Goal: Task Accomplishment & Management: Use online tool/utility

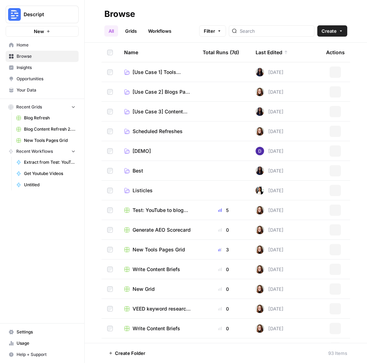
click at [39, 88] on span "Your Data" at bounding box center [46, 90] width 59 height 6
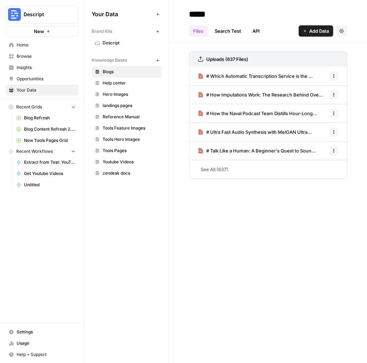
click at [103, 81] on span "Help center" at bounding box center [131, 83] width 56 height 6
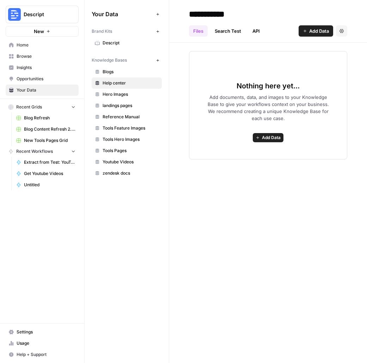
click at [272, 131] on div "Nothing here yet... Add documents, data, and images to your Knowledge Base to g…" at bounding box center [268, 105] width 158 height 109
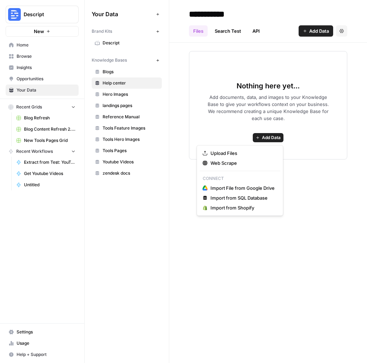
click at [272, 138] on span "Add Data" at bounding box center [271, 138] width 19 height 6
click at [244, 161] on span "Web Scrape" at bounding box center [242, 163] width 64 height 7
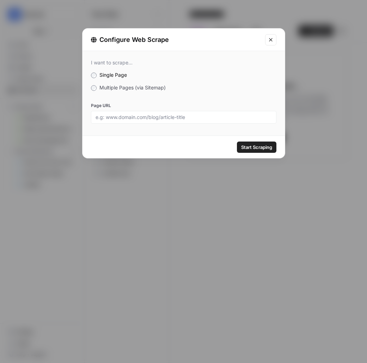
click at [144, 88] on span "Multiple Pages (via Sitemap)" at bounding box center [132, 88] width 66 height 6
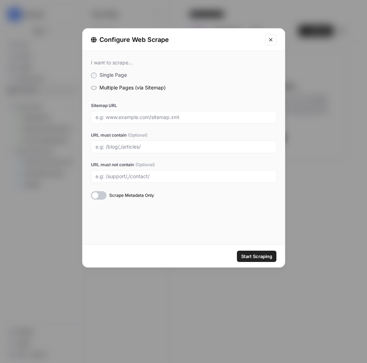
click at [173, 122] on div at bounding box center [183, 117] width 185 height 13
click at [178, 120] on input "Sitemap URL" at bounding box center [184, 117] width 176 height 6
paste input "https://help.descript.com/hc/sitemap.xml"
type input "https://help.descript.com/hc/sitemap.xml"
click at [258, 257] on span "Start Scraping" at bounding box center [256, 256] width 31 height 7
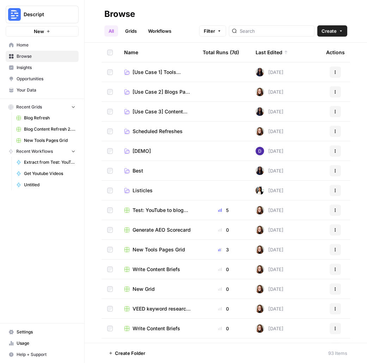
click at [331, 31] on span "Create" at bounding box center [329, 30] width 15 height 7
click at [304, 67] on span "Workflow" at bounding box center [318, 67] width 39 height 7
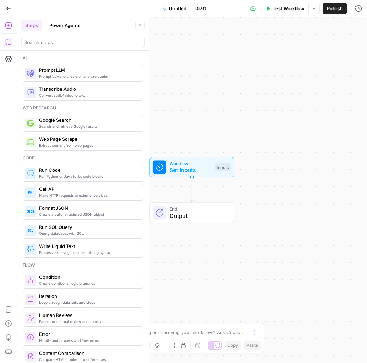
click at [4, 41] on button "Copilot" at bounding box center [8, 42] width 11 height 11
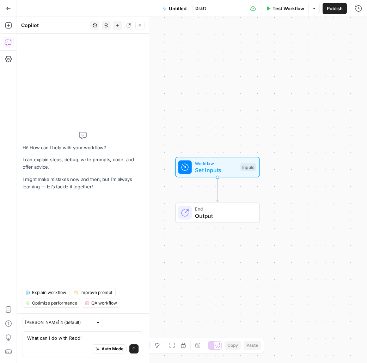
type textarea "What can I do with Reddit"
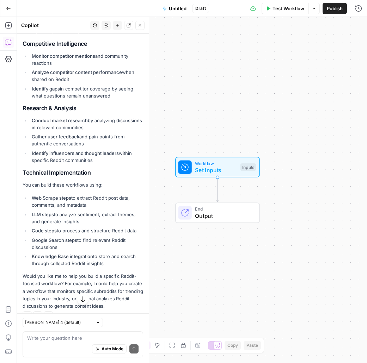
scroll to position [274, 0]
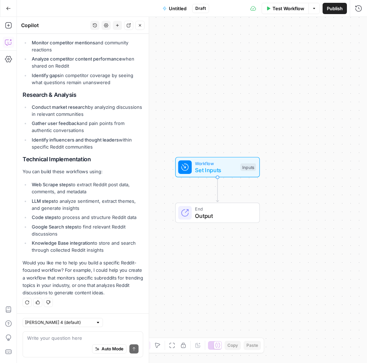
drag, startPoint x: 22, startPoint y: 123, endPoint x: 73, endPoint y: 151, distance: 57.4
click at [73, 151] on div "Hi! How can I help with your workflow? I can explain steps, debug, write prompt…" at bounding box center [83, 37] width 132 height 554
copy div "Content Research & Trend Analysis Monitor trending topics by scraping popular s…"
click at [93, 339] on textarea at bounding box center [82, 338] width 111 height 7
type textarea "Can I post to reddit?"
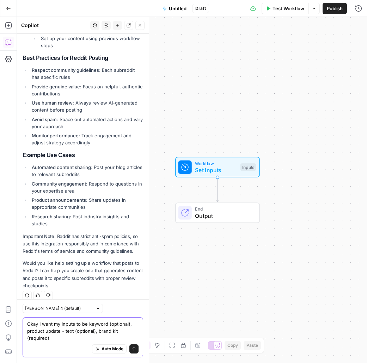
scroll to position [797, 0]
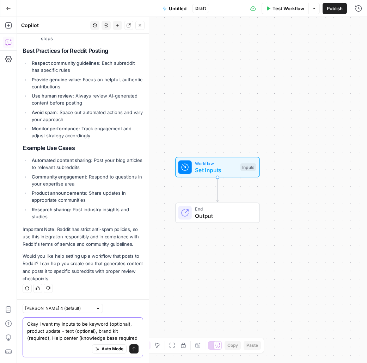
type textarea "Okay I want my inputs to be keyword (optional), product update - text (optional…"
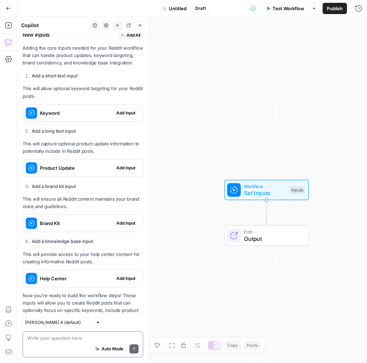
scroll to position [1168, 0]
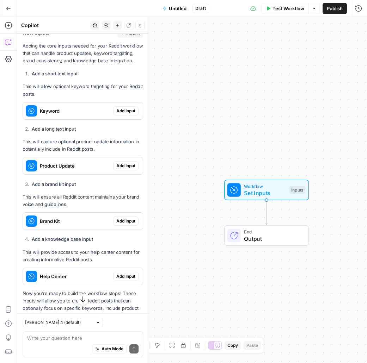
click at [126, 108] on span "Add Input" at bounding box center [125, 111] width 19 height 6
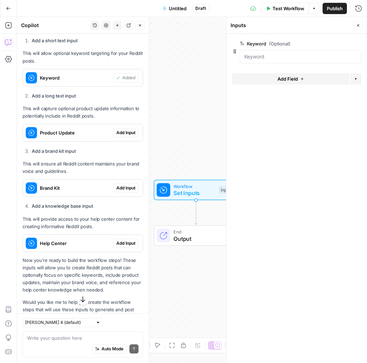
scroll to position [1236, 0]
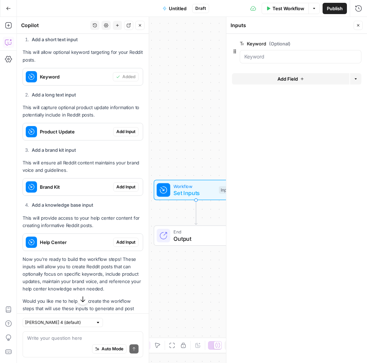
click at [132, 129] on span "Add Input" at bounding box center [125, 132] width 19 height 6
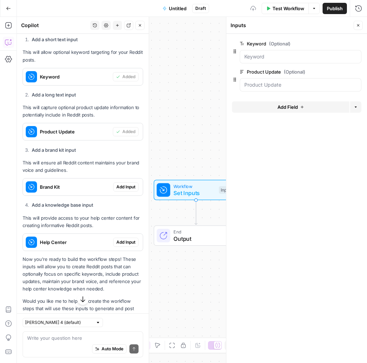
scroll to position [1252, 0]
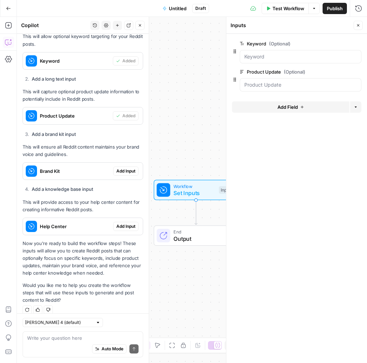
click at [124, 168] on span "Add Input" at bounding box center [125, 171] width 19 height 6
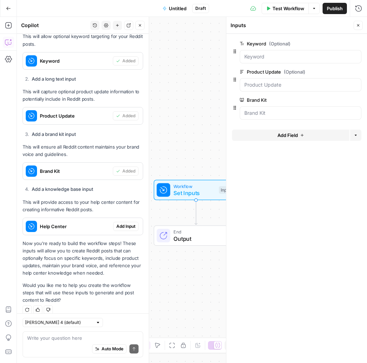
click at [126, 224] on span "Add Input" at bounding box center [125, 227] width 19 height 6
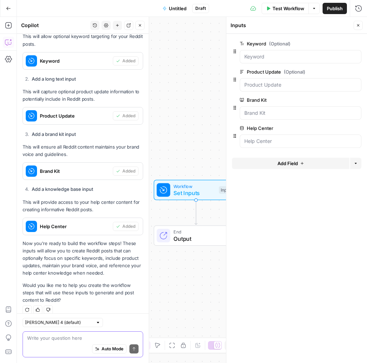
click at [75, 338] on textarea at bounding box center [82, 338] width 111 height 7
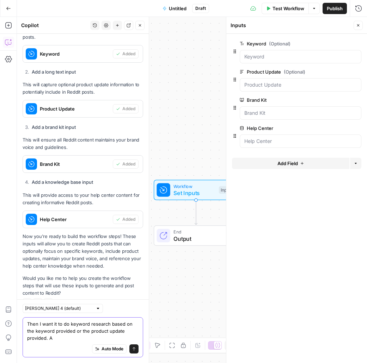
scroll to position [1266, 0]
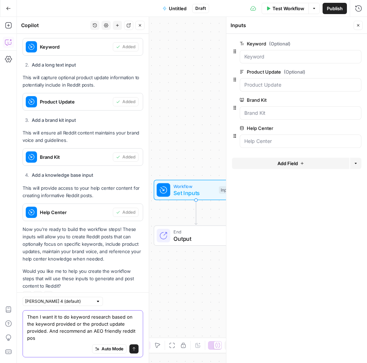
type textarea "Then I want it to do keyword research based on the keyword provided or the prod…"
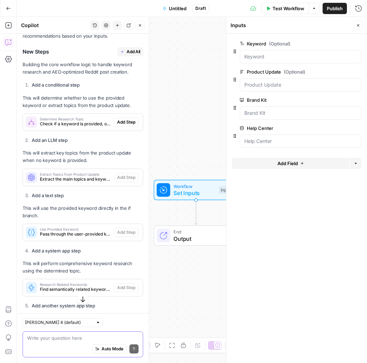
scroll to position [1644, 0]
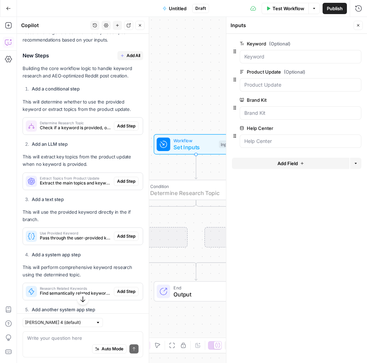
click at [127, 123] on span "Add Step" at bounding box center [126, 126] width 18 height 6
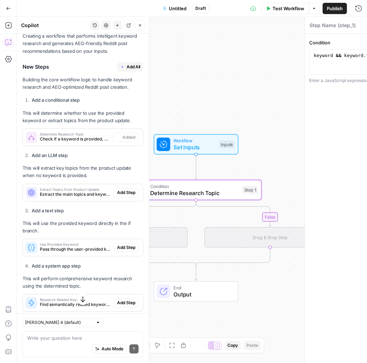
type textarea "Determine Research Topic"
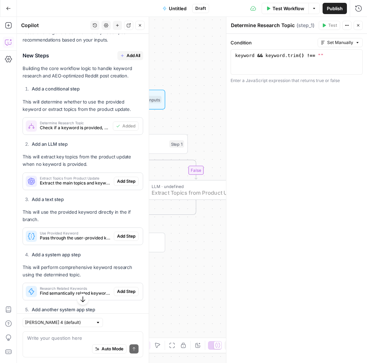
click at [125, 178] on span "Add Step" at bounding box center [126, 181] width 18 height 6
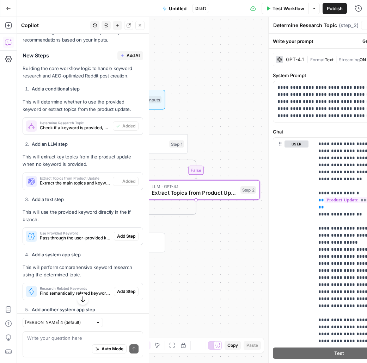
type textarea "Extract Topics from Product Update"
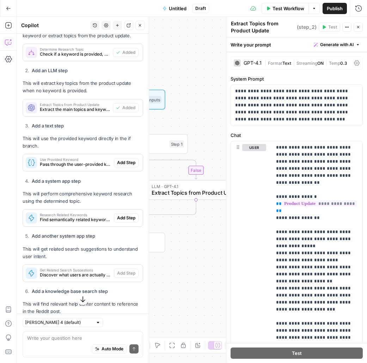
scroll to position [1728, 0]
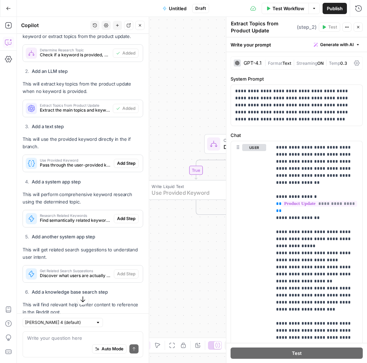
click at [132, 160] on span "Add Step" at bounding box center [126, 163] width 18 height 6
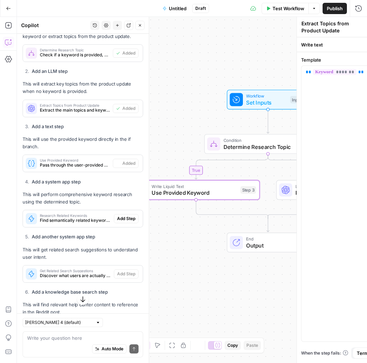
type textarea "Use Provided Keyword"
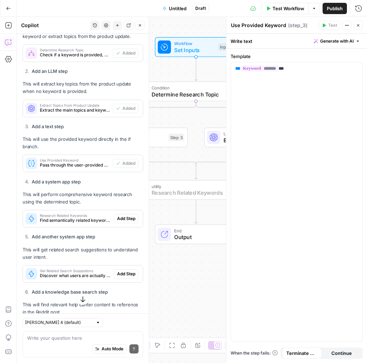
click at [131, 216] on span "Add Step" at bounding box center [126, 219] width 18 height 6
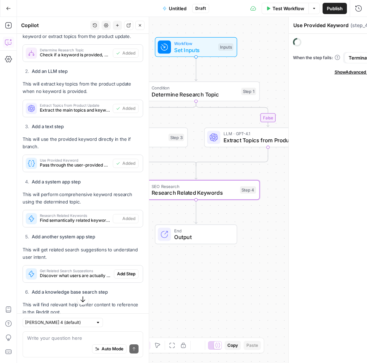
type textarea "Research Related Keywords"
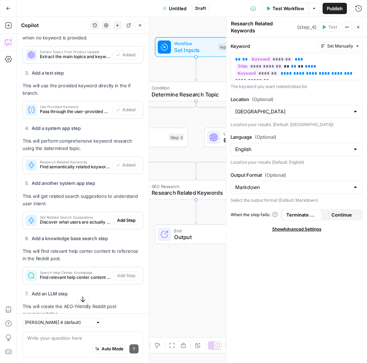
scroll to position [1783, 0]
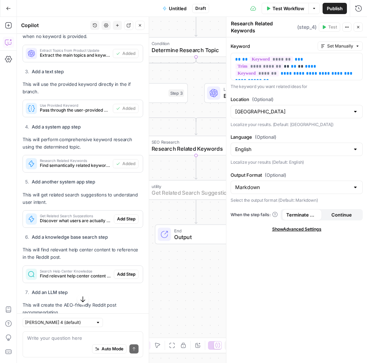
click at [131, 216] on span "Add Step" at bounding box center [126, 219] width 18 height 6
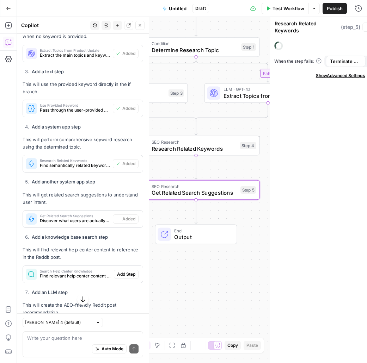
type textarea "Get Related Search Suggestions"
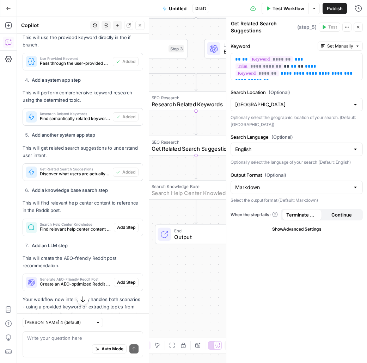
scroll to position [1830, 0]
click at [133, 224] on span "Add Step" at bounding box center [126, 227] width 18 height 6
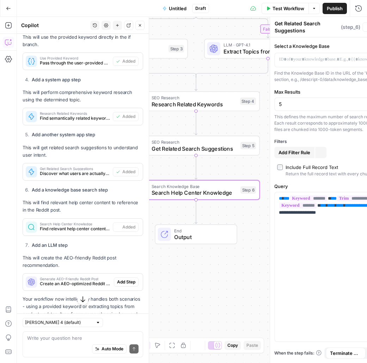
type textarea "Search Help Center Knowledge"
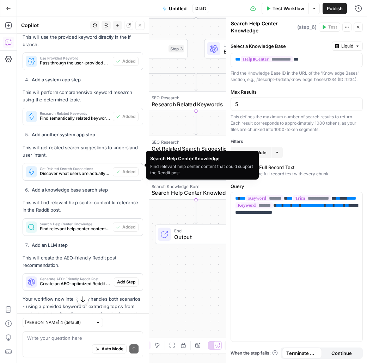
scroll to position [1901, 0]
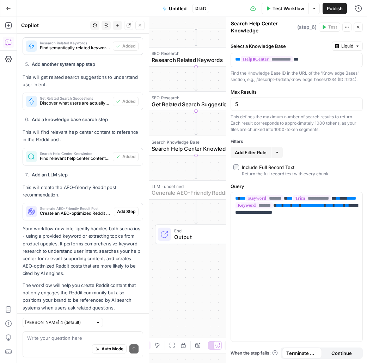
click at [127, 209] on span "Add Step" at bounding box center [126, 212] width 18 height 6
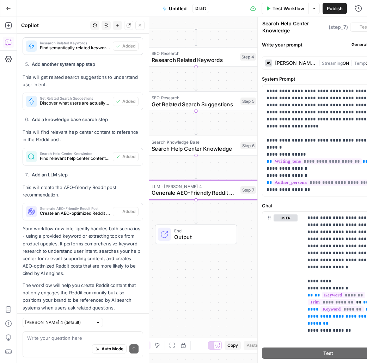
type textarea "Generate AEO-Friendly Reddit Post"
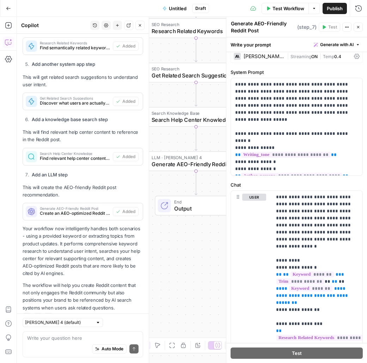
scroll to position [7, 0]
click at [283, 7] on span "Test Workflow" at bounding box center [289, 8] width 32 height 7
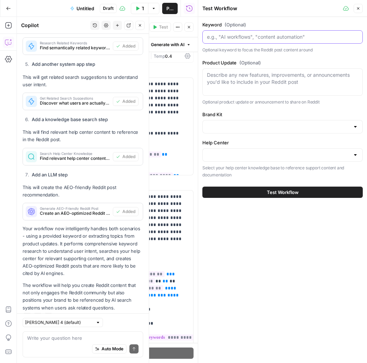
click at [292, 36] on input "Keyword (Optional)" at bounding box center [282, 36] width 151 height 7
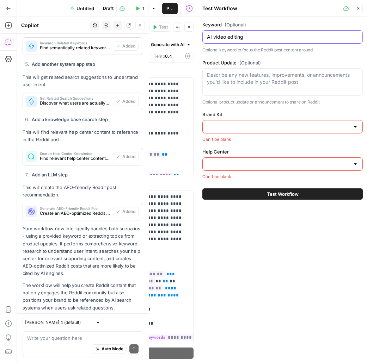
type input "AI video editing"
click at [347, 124] on input "Brand Kit" at bounding box center [278, 126] width 143 height 7
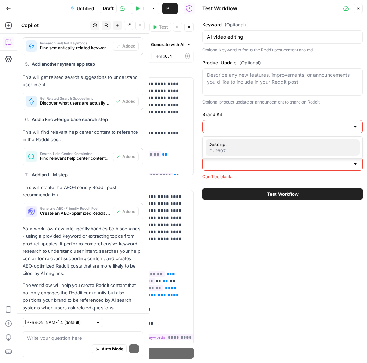
click at [319, 145] on span "Descript" at bounding box center [281, 144] width 146 height 7
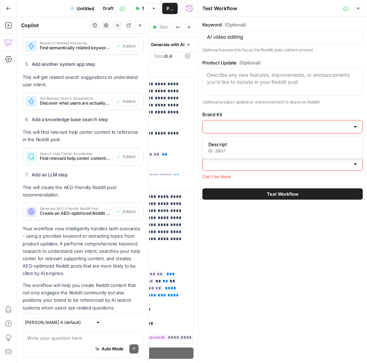
type input "Descript"
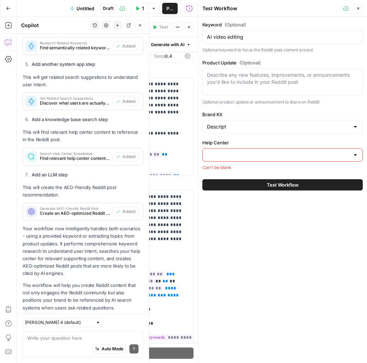
click at [319, 159] on div at bounding box center [282, 154] width 160 height 13
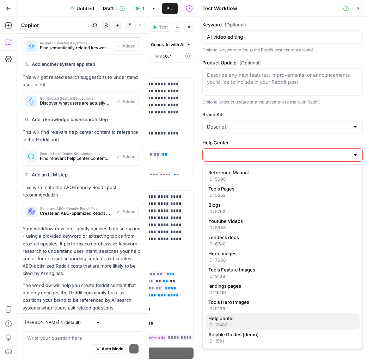
click at [251, 321] on span "Help center" at bounding box center [281, 318] width 146 height 7
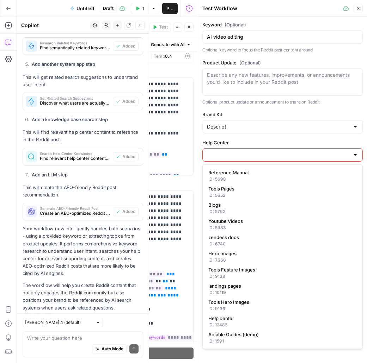
type input "Help center"
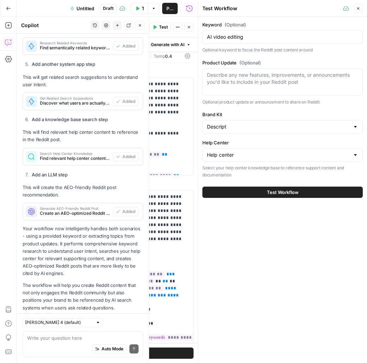
click at [313, 191] on button "Test Workflow" at bounding box center [282, 192] width 160 height 11
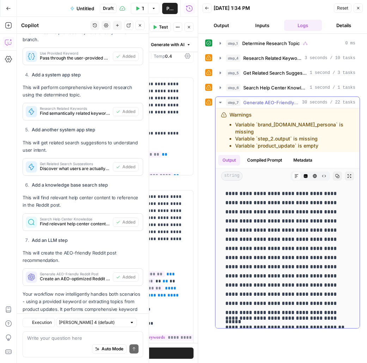
scroll to position [1901, 0]
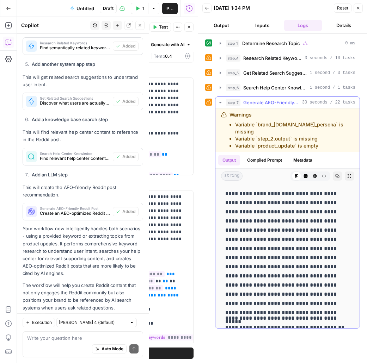
drag, startPoint x: 335, startPoint y: 140, endPoint x: 232, endPoint y: 117, distance: 105.1
click at [232, 117] on div "Warnings Variable `brand_kit.author_persona` is missing Variable `step_2.output…" at bounding box center [291, 130] width 124 height 38
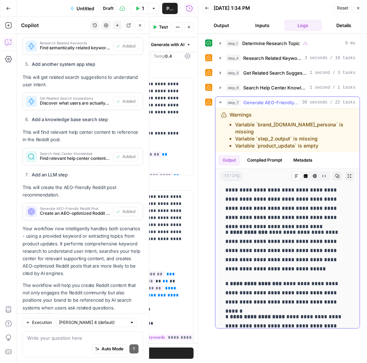
scroll to position [20, 0]
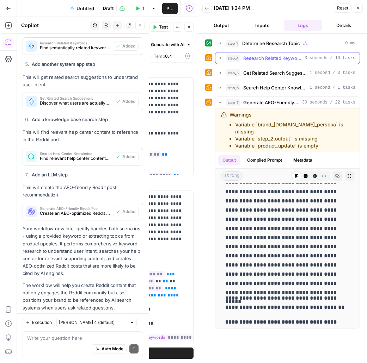
click at [220, 57] on icon "button" at bounding box center [221, 58] width 6 height 6
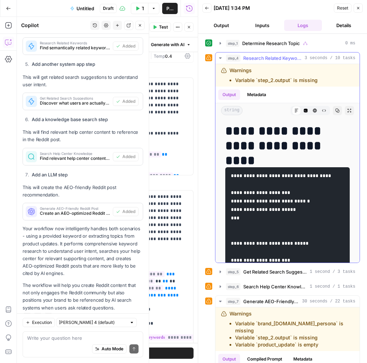
drag, startPoint x: 335, startPoint y: 81, endPoint x: 228, endPoint y: 70, distance: 107.4
click at [228, 70] on div "Warnings Variable `step_2.output` is missing" at bounding box center [278, 75] width 115 height 17
copy div "Warnings Variable `step_2.output` is missing"
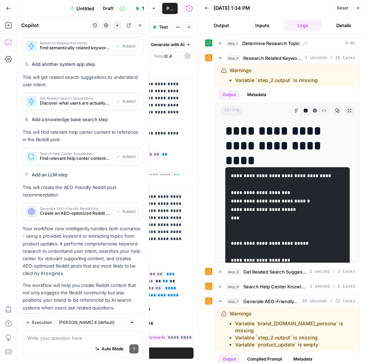
click at [39, 343] on div "Auto Mode Send" at bounding box center [82, 350] width 111 height 16
paste textarea "Warnings Variable `step_2.output` is missing"
type textarea "Step 4 : Warnings Variable `step_2.output` is missing"
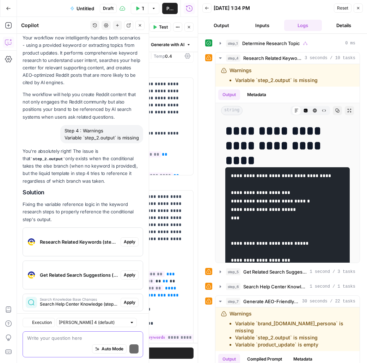
scroll to position [2163, 0]
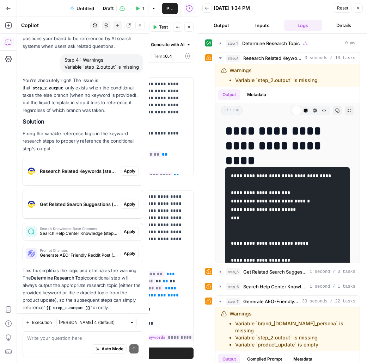
click at [126, 168] on span "Apply" at bounding box center [130, 171] width 12 height 6
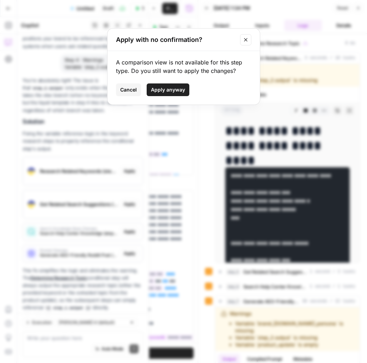
click at [163, 93] on span "Apply anyway" at bounding box center [168, 89] width 34 height 7
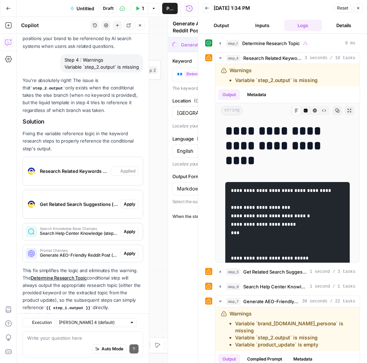
type textarea "Research Related Keywords"
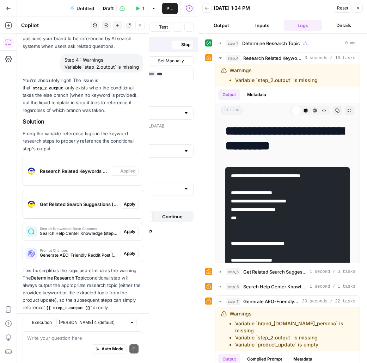
scroll to position [2174, 0]
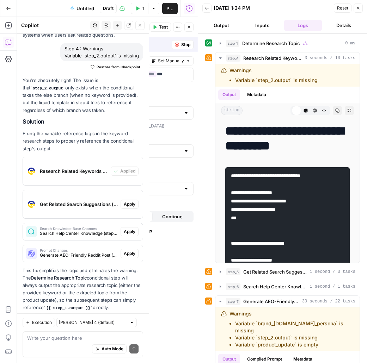
click at [129, 194] on div "Get Related Search Suggestions (step_5) Apply" at bounding box center [83, 204] width 120 height 23
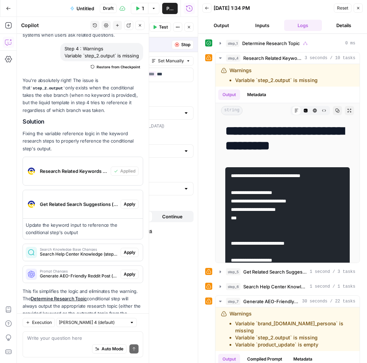
click at [129, 201] on span "Apply" at bounding box center [130, 204] width 12 height 6
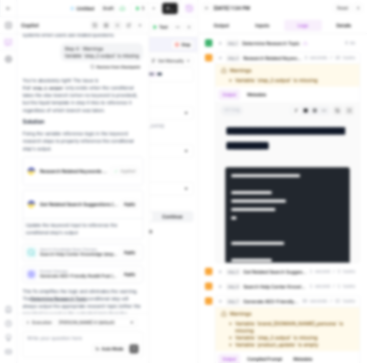
scroll to position [2195, 0]
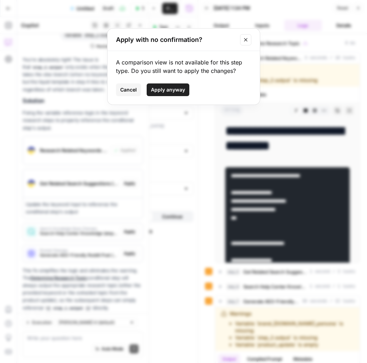
click at [162, 89] on span "Apply anyway" at bounding box center [168, 89] width 34 height 7
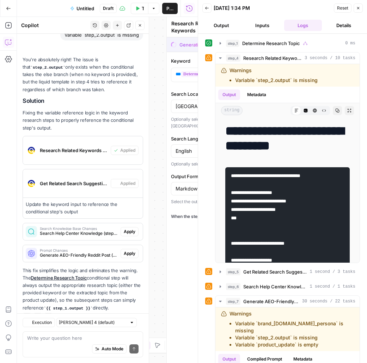
type textarea "Get Related Search Suggestions"
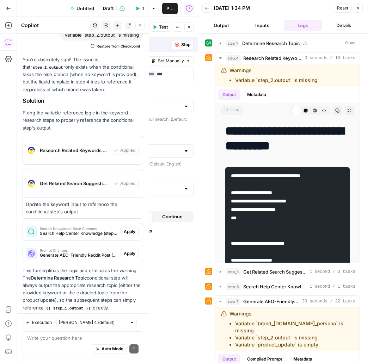
click at [133, 229] on span "Apply" at bounding box center [130, 232] width 12 height 6
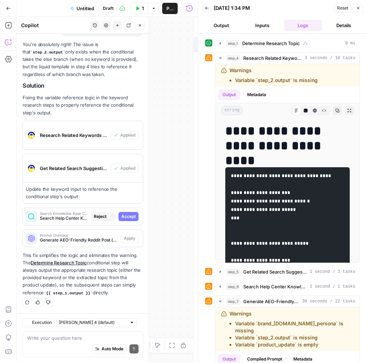
type textarea "Search Help Center Knowledge"
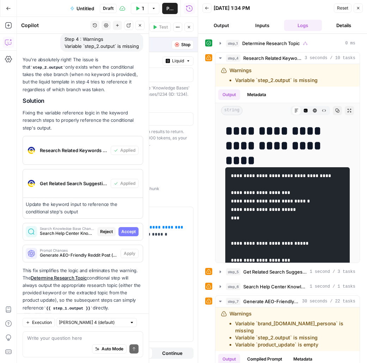
click at [130, 227] on button "Accept" at bounding box center [128, 231] width 20 height 9
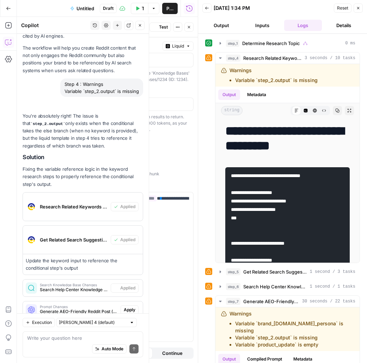
scroll to position [2195, 0]
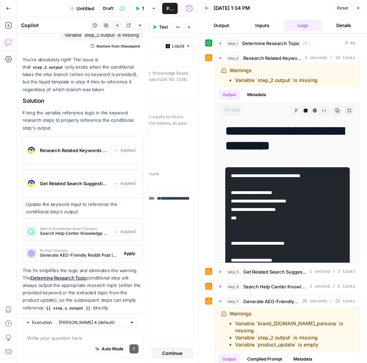
click at [133, 251] on span "Apply" at bounding box center [130, 254] width 12 height 6
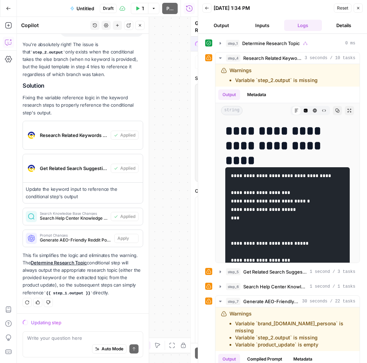
scroll to position [2138, 0]
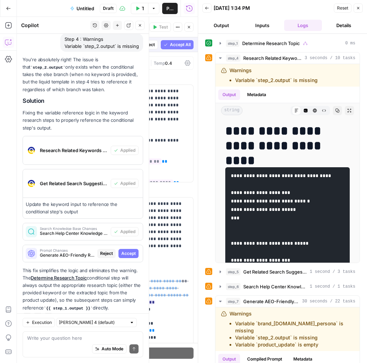
click at [132, 251] on span "Accept" at bounding box center [128, 254] width 14 height 6
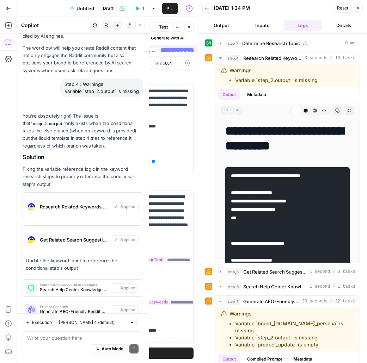
scroll to position [2195, 0]
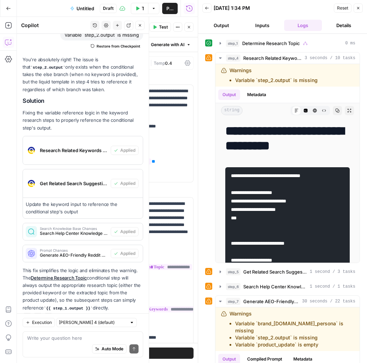
click at [360, 6] on icon "button" at bounding box center [358, 8] width 4 height 4
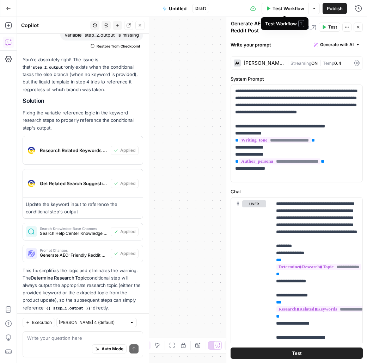
click at [278, 4] on button "Test Workflow" at bounding box center [285, 8] width 47 height 11
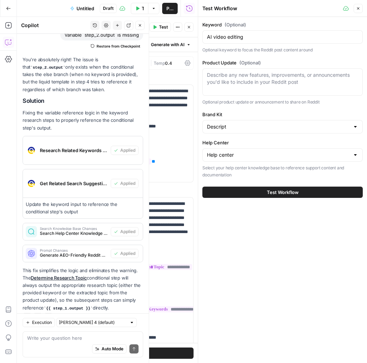
click at [321, 195] on button "Test Workflow" at bounding box center [282, 192] width 160 height 11
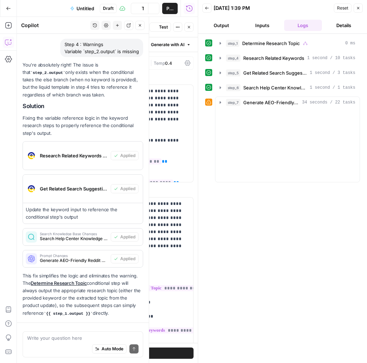
scroll to position [2174, 0]
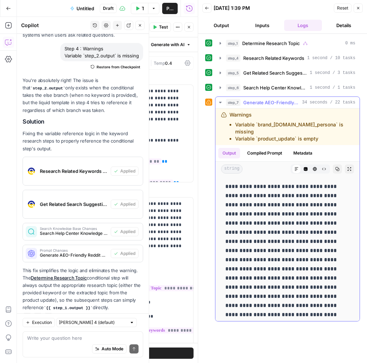
drag, startPoint x: 327, startPoint y: 130, endPoint x: 219, endPoint y: 118, distance: 108.5
click at [219, 118] on div "Warnings Variable `brand_kit.author_persona` is missing Variable `product_updat…" at bounding box center [287, 127] width 144 height 37
copy div "Warnings Variable `brand_kit.author_persona` is missing Variable `product_updat…"
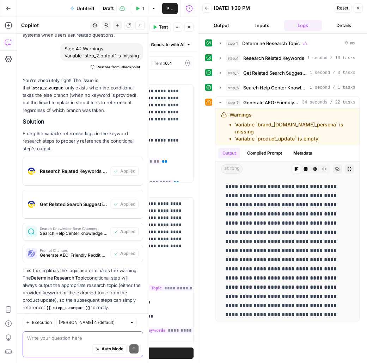
click at [41, 342] on textarea at bounding box center [82, 338] width 111 height 7
click at [48, 337] on textarea at bounding box center [82, 338] width 111 height 7
paste textarea "Warnings Variable `brand_kit.author_persona` is missing Variable `product_updat…"
type textarea "Step 7 warnings: Warnings Variable `brand_[DOMAIN_NAME]_persona` is missing Var…"
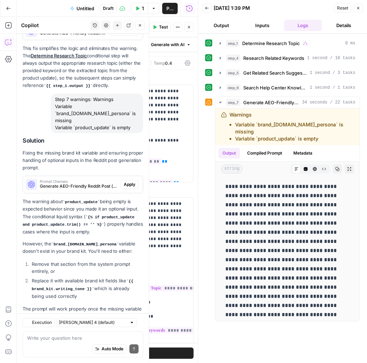
scroll to position [2396, 0]
click at [129, 182] on span "Apply" at bounding box center [130, 185] width 12 height 6
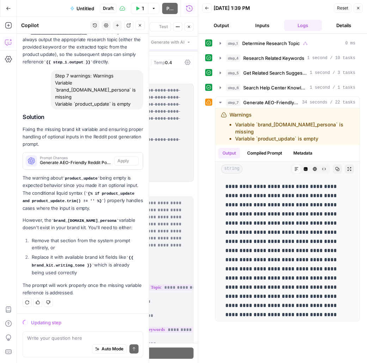
scroll to position [2340, 0]
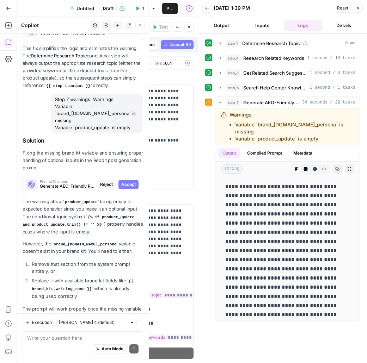
click at [129, 182] on span "Accept" at bounding box center [128, 185] width 14 height 6
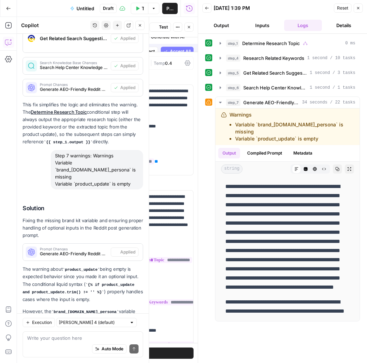
scroll to position [2408, 0]
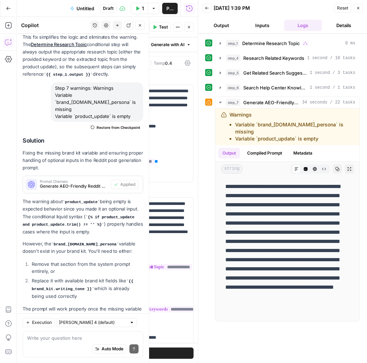
click at [357, 9] on icon "button" at bounding box center [358, 8] width 4 height 4
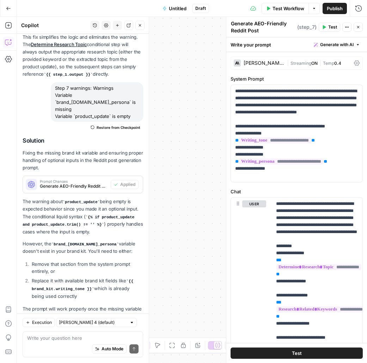
click at [289, 11] on span "Test Workflow" at bounding box center [289, 8] width 32 height 7
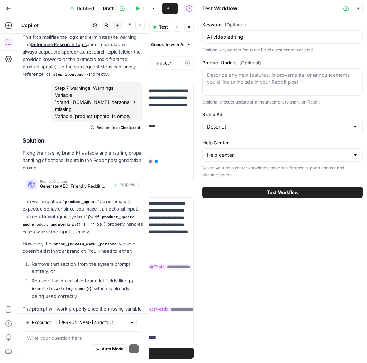
click at [310, 189] on button "Test Workflow" at bounding box center [282, 192] width 160 height 11
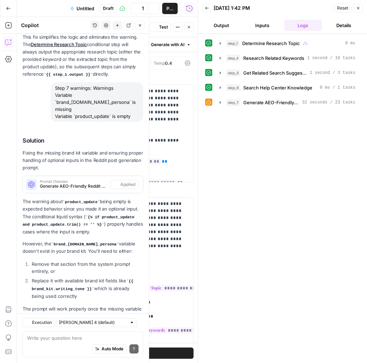
scroll to position [2408, 0]
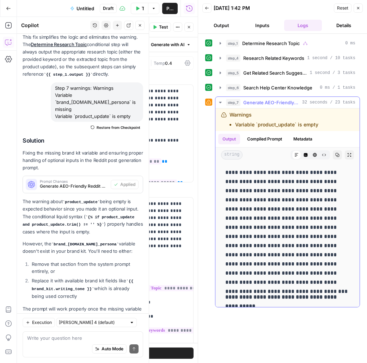
drag, startPoint x: 300, startPoint y: 123, endPoint x: 219, endPoint y: 112, distance: 81.2
click at [219, 112] on div "Warnings Variable `product_update` is empty" at bounding box center [287, 120] width 144 height 23
copy div "Warnings Variable `product_update` is empty"
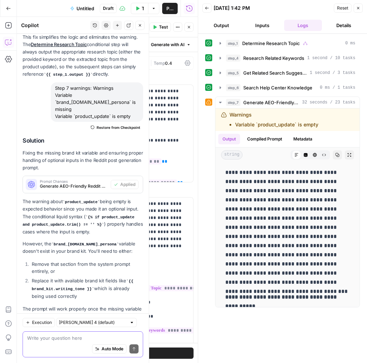
click at [72, 337] on textarea at bounding box center [82, 338] width 111 height 7
paste textarea "Warnings Variable `product_update` is empty"
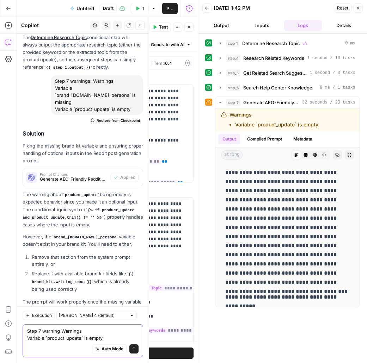
scroll to position [2422, 0]
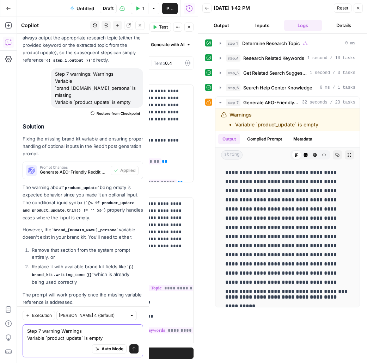
click at [115, 330] on textarea "Step 7 warning Warnings Variable `product_update` is empty" at bounding box center [82, 335] width 111 height 14
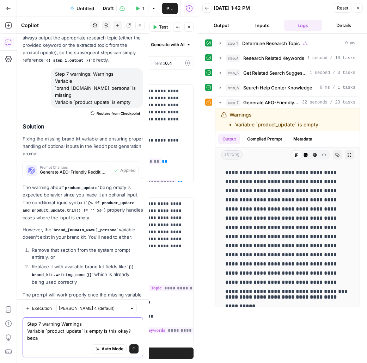
scroll to position [2429, 0]
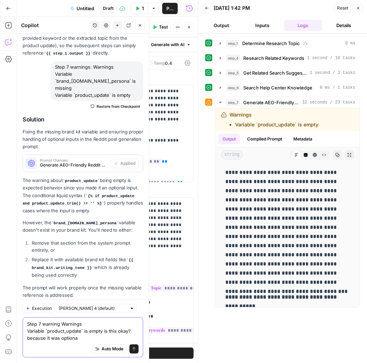
type textarea "Step 7 warning Warnings Variable `product_update` is empty is this okay? becaus…"
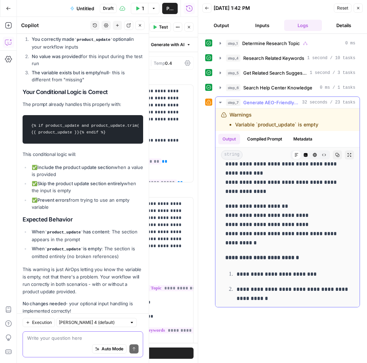
scroll to position [685, 0]
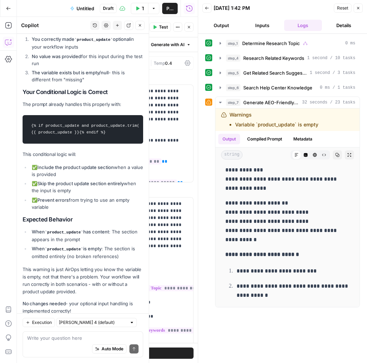
click at [41, 342] on div "Auto Mode Send" at bounding box center [82, 350] width 111 height 16
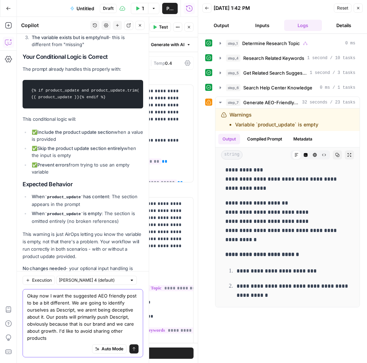
scroll to position [2821, 0]
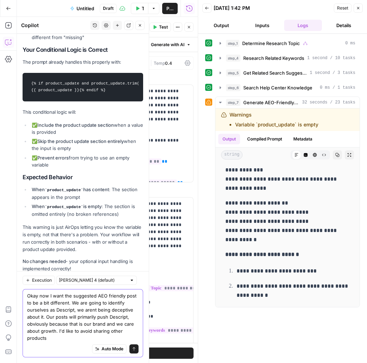
type textarea "Okay now I want the suggested AEO friendly post to be a bit different. We are g…"
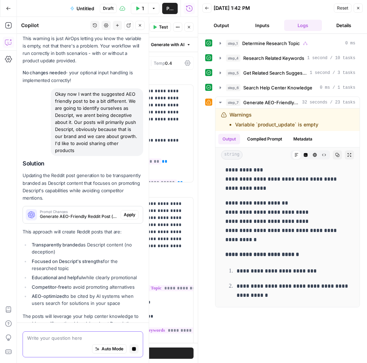
scroll to position [3030, 0]
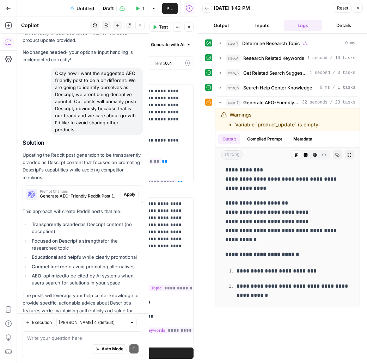
click at [134, 191] on span "Apply" at bounding box center [130, 194] width 12 height 6
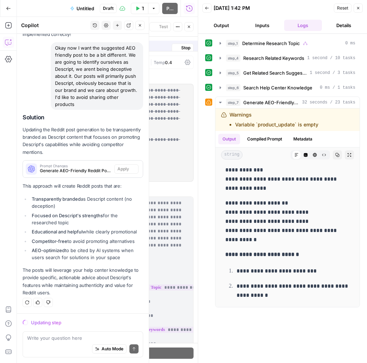
scroll to position [2962, 0]
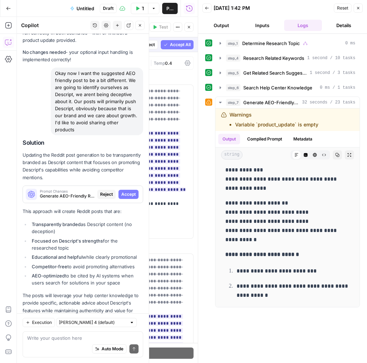
click at [131, 191] on span "Accept" at bounding box center [128, 194] width 14 height 6
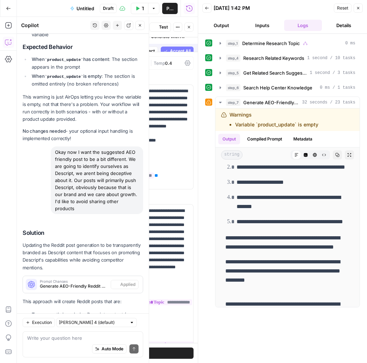
scroll to position [0, 0]
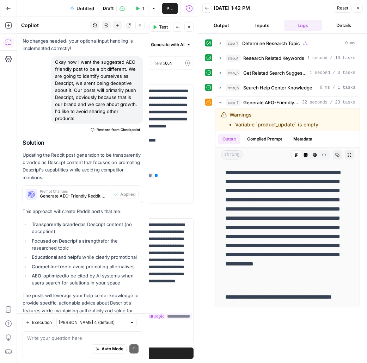
click at [142, 10] on span "Test Workflow" at bounding box center [143, 8] width 2 height 7
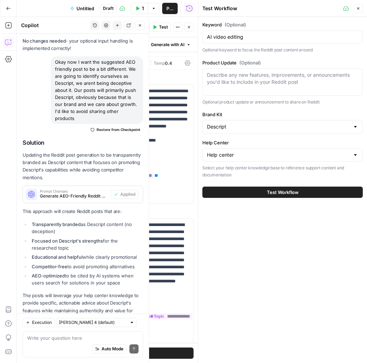
click at [304, 192] on button "Test Workflow" at bounding box center [282, 192] width 160 height 11
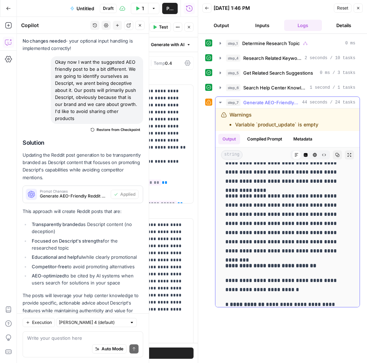
scroll to position [439, 0]
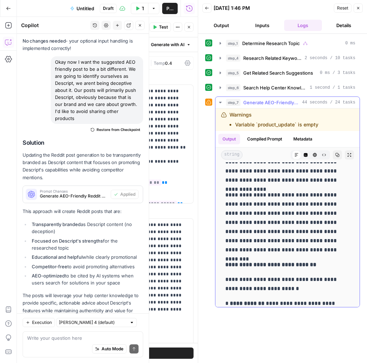
drag, startPoint x: 226, startPoint y: 195, endPoint x: 309, endPoint y: 196, distance: 82.9
click at [309, 196] on p "**********" at bounding box center [287, 223] width 124 height 64
copy p "**********"
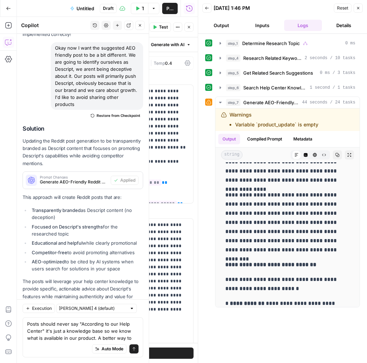
scroll to position [3067, 0]
type textarea "Posts should never say "According to our Help Center" it's just a knowledge bas…"
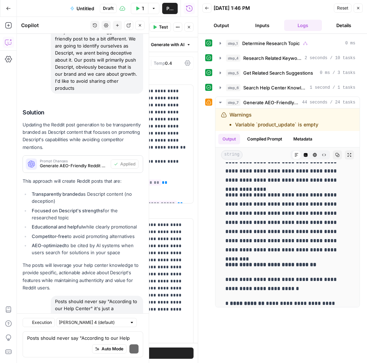
scroll to position [3198, 0]
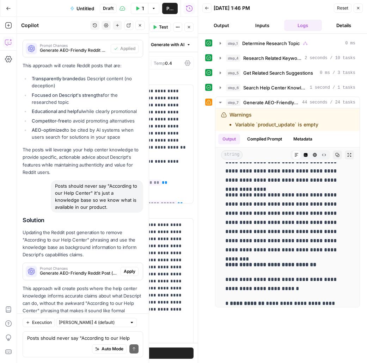
click at [129, 269] on span "Apply" at bounding box center [130, 272] width 12 height 6
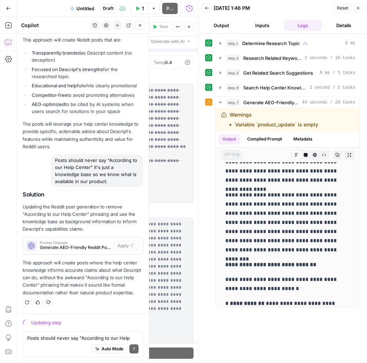
scroll to position [3108, 0]
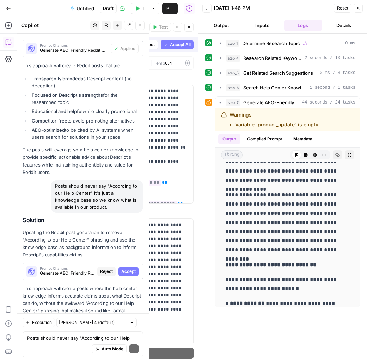
click at [129, 269] on span "Accept" at bounding box center [128, 272] width 14 height 6
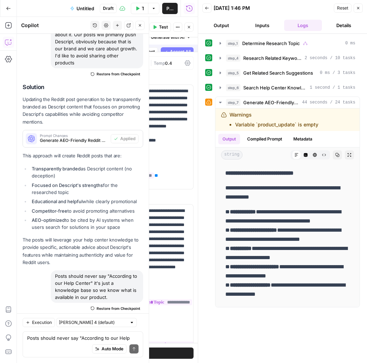
scroll to position [0, 0]
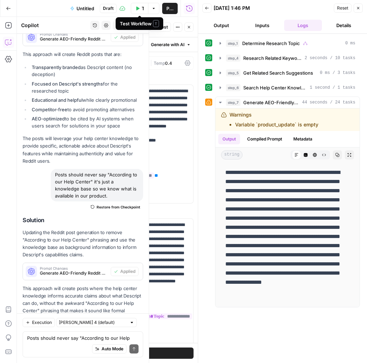
click at [135, 9] on icon "button" at bounding box center [137, 8] width 4 height 4
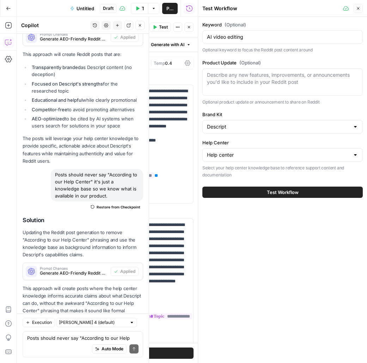
click at [318, 190] on button "Test Workflow" at bounding box center [282, 192] width 160 height 11
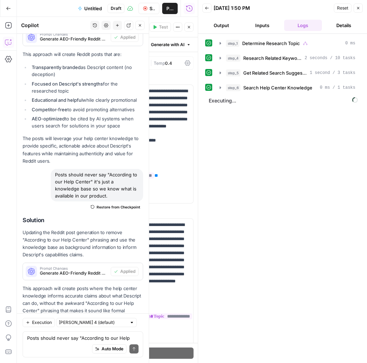
click at [89, 9] on span "Untitled" at bounding box center [93, 8] width 18 height 7
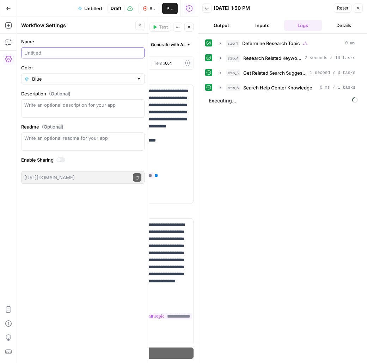
click at [73, 56] on input "Name" at bounding box center [82, 52] width 117 height 7
type input "Gabe Reddit tests"
click at [320, 172] on div "step_1 Determine Research Topic 0 ms step_4 Research Related Keywords 2 seconds…" at bounding box center [282, 198] width 155 height 323
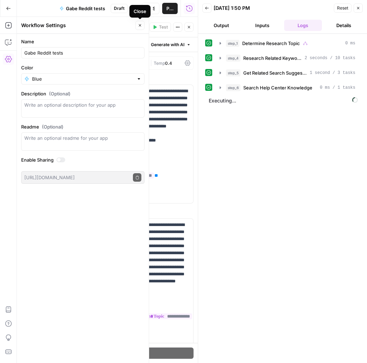
click at [137, 27] on button "Close" at bounding box center [139, 25] width 9 height 9
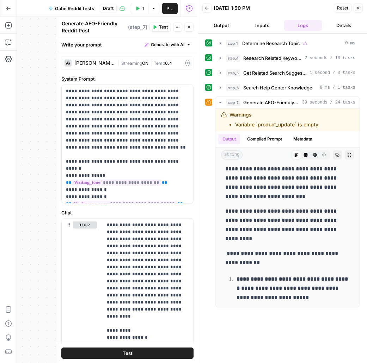
scroll to position [1143, 0]
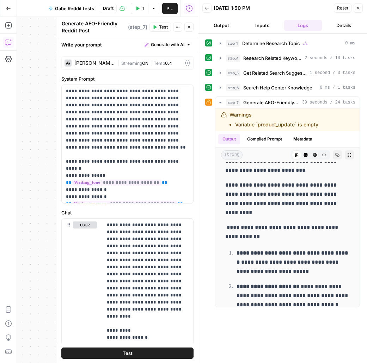
click at [5, 43] on icon "button" at bounding box center [8, 42] width 7 height 7
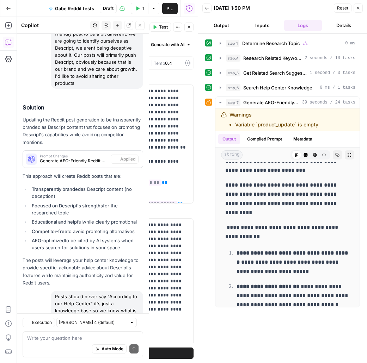
scroll to position [3210, 0]
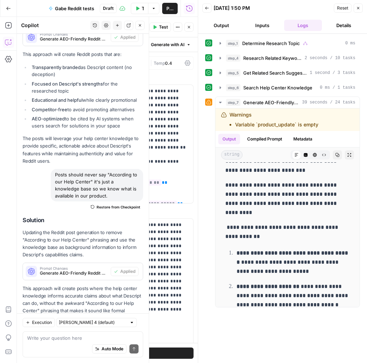
click at [63, 340] on textarea at bounding box center [82, 338] width 111 height 7
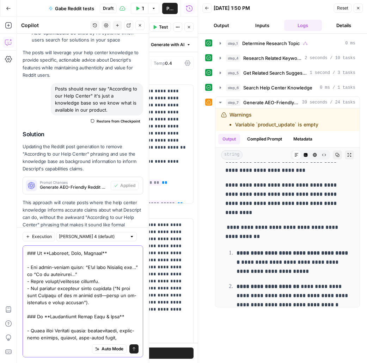
scroll to position [175, 0]
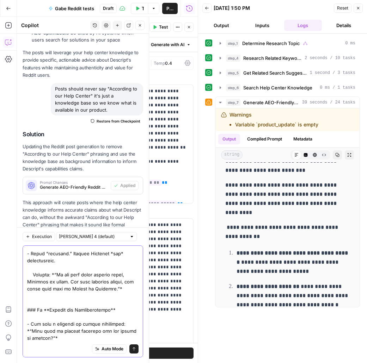
click at [62, 336] on textarea at bounding box center [82, 208] width 111 height 268
click at [46, 341] on textarea at bounding box center [82, 208] width 111 height 268
paste textarea "### Do: - Sound human and conversational. - Share personal stories and use-case…"
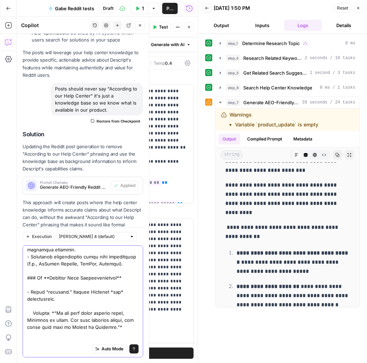
scroll to position [136, 0]
type textarea "Lorem ipsu dolorsitam con adipi elits: ## Doei & Tempo Incididunt ### Ut **Labo…"
click at [136, 350] on button "Send" at bounding box center [133, 349] width 9 height 9
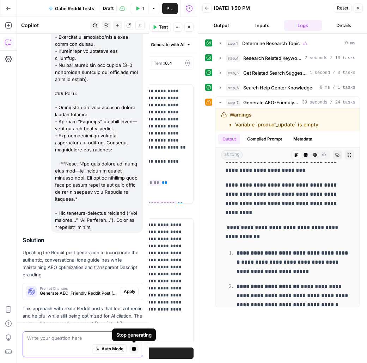
scroll to position [3892, 0]
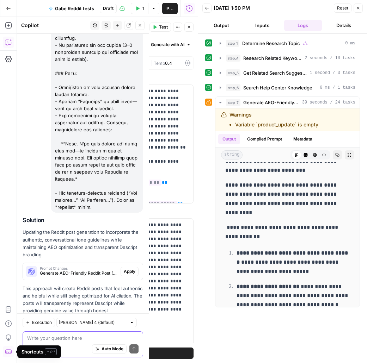
click at [131, 269] on span "Apply" at bounding box center [130, 272] width 12 height 6
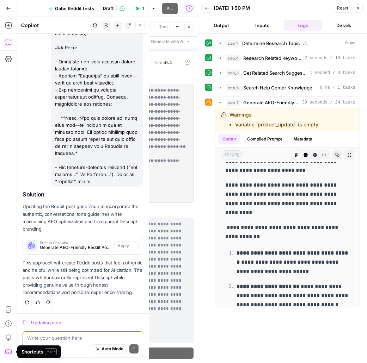
scroll to position [3790, 0]
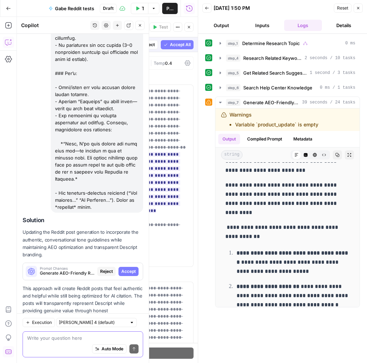
click at [130, 269] on span "Accept" at bounding box center [128, 272] width 14 height 6
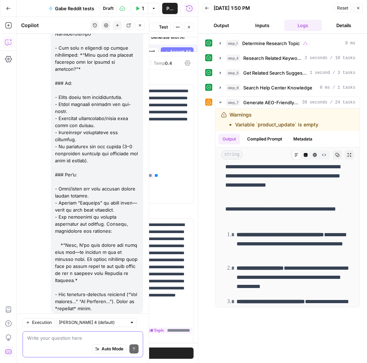
scroll to position [0, 0]
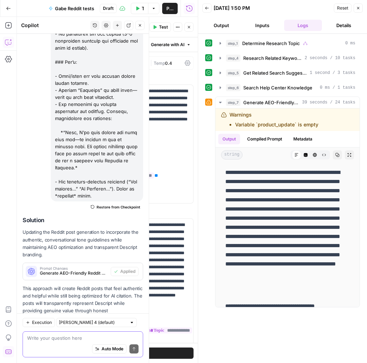
click at [65, 337] on textarea at bounding box center [82, 338] width 111 height 7
paste textarea "1. **Monitor Mentions of Descript** - Use Reddit search + set up alerts for men…"
type textarea "and more: 1. **Monitor Mentions of Descript** - Use Reddit search + set up aler…"
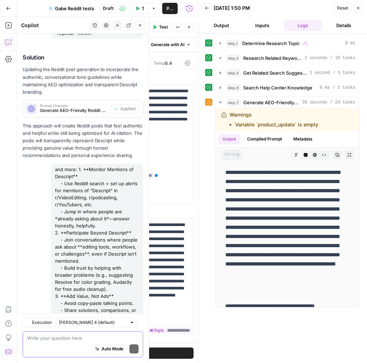
scroll to position [4205, 0]
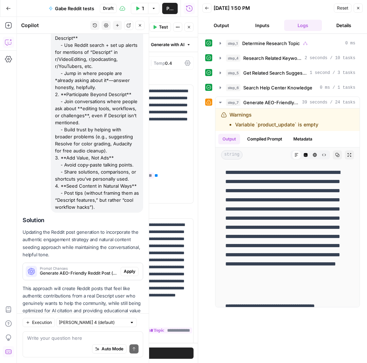
click at [127, 269] on span "Apply" at bounding box center [130, 272] width 12 height 6
click at [133, 269] on span "Accept" at bounding box center [128, 272] width 14 height 6
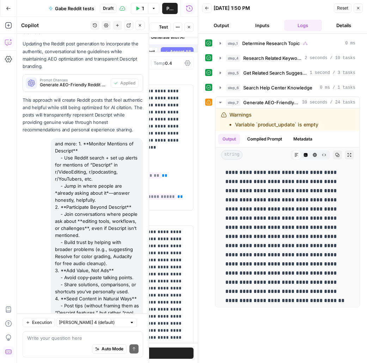
scroll to position [4216, 0]
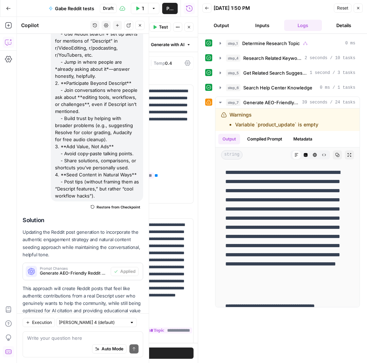
click at [135, 10] on button "Test Workflow" at bounding box center [140, 8] width 18 height 11
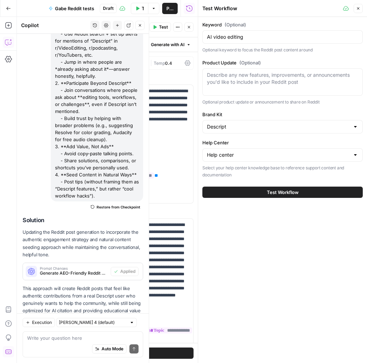
click at [287, 194] on span "Test Workflow" at bounding box center [283, 192] width 32 height 7
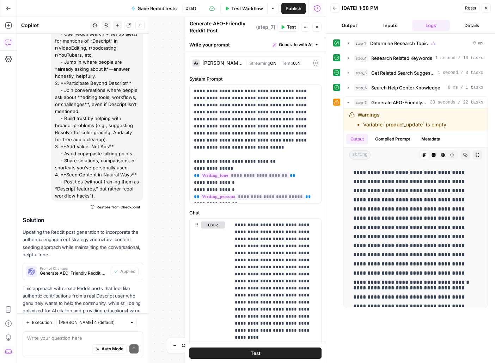
click at [236, 8] on span "Test Workflow" at bounding box center [247, 8] width 32 height 7
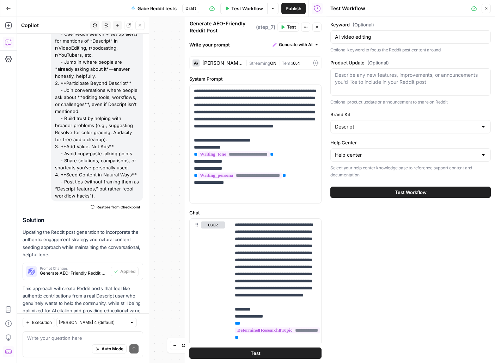
click at [358, 41] on div "AI video editing" at bounding box center [410, 36] width 160 height 13
click at [367, 86] on div "Describe any new features, improvements, or announcements you'd like to include…" at bounding box center [410, 81] width 160 height 27
click at [367, 195] on button "Test Workflow" at bounding box center [410, 192] width 160 height 11
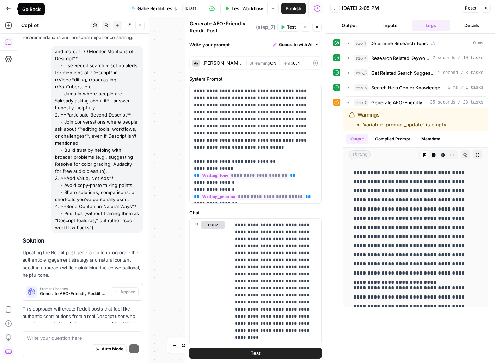
scroll to position [4216, 0]
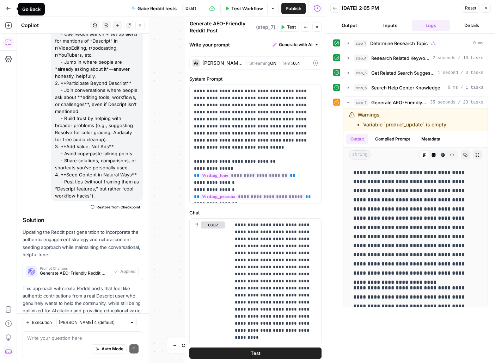
click at [3, 12] on button "Go Back" at bounding box center [8, 8] width 13 height 13
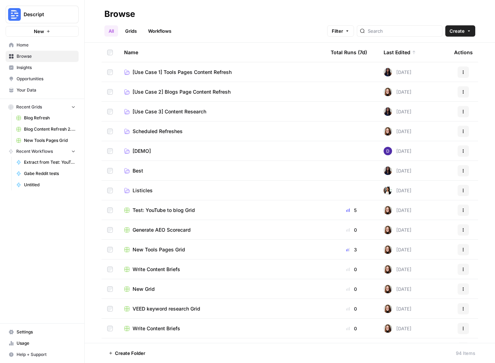
click at [34, 335] on span "Settings" at bounding box center [46, 332] width 59 height 6
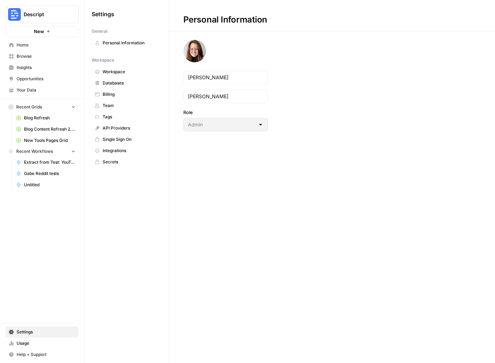
click at [115, 108] on span "Team" at bounding box center [131, 106] width 56 height 6
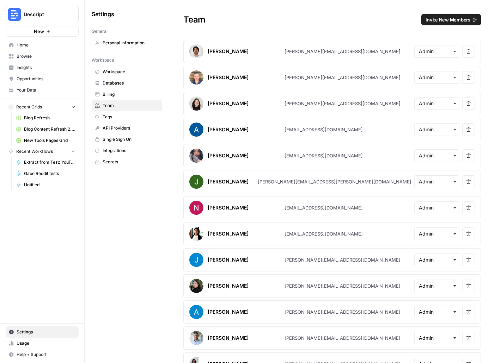
click at [367, 19] on span "Invite New Members" at bounding box center [448, 19] width 45 height 7
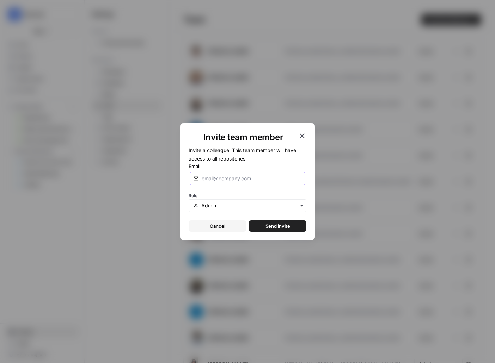
click at [256, 178] on input "Email" at bounding box center [252, 178] width 100 height 7
type input "[EMAIL_ADDRESS][DOMAIN_NAME]"
click at [273, 206] on input "text" at bounding box center [251, 205] width 100 height 7
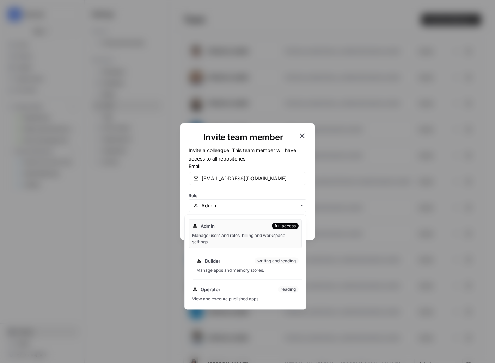
click at [284, 269] on div "Manage apps and memory stores." at bounding box center [247, 271] width 102 height 6
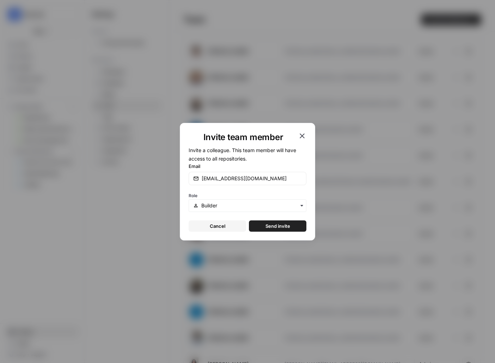
click at [293, 227] on button "Send invite" at bounding box center [277, 226] width 57 height 11
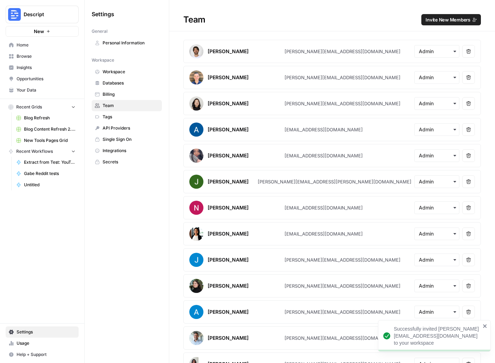
click at [27, 47] on span "Home" at bounding box center [46, 45] width 59 height 6
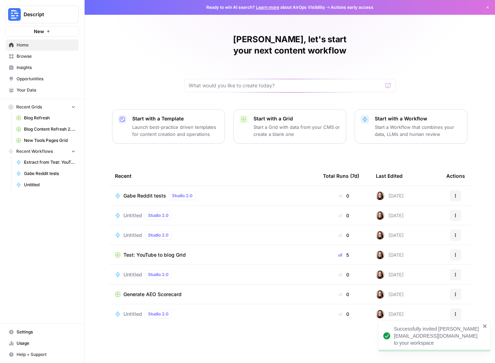
click at [266, 192] on div "Gabe Reddit tests Studio 2.0" at bounding box center [213, 196] width 197 height 8
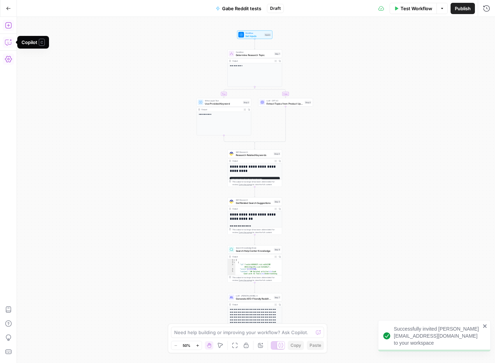
click at [7, 44] on icon "button" at bounding box center [8, 42] width 7 height 7
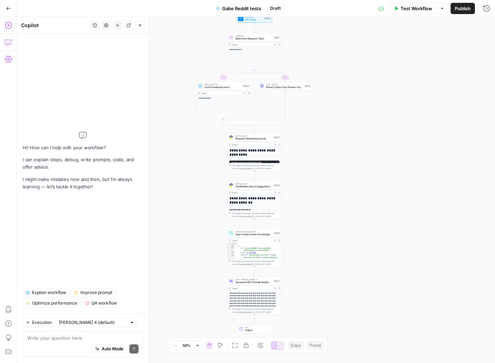
click at [7, 7] on icon "button" at bounding box center [8, 8] width 4 height 3
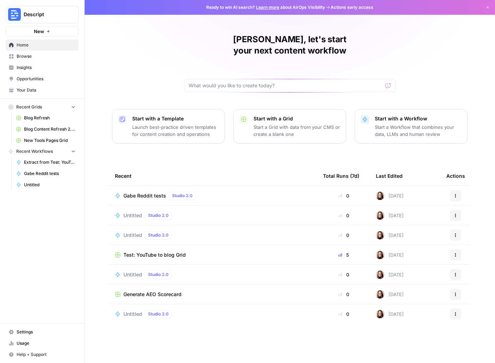
click at [367, 124] on p "Start a Workflow that combines your data, LLMs and human review" at bounding box center [418, 131] width 87 height 14
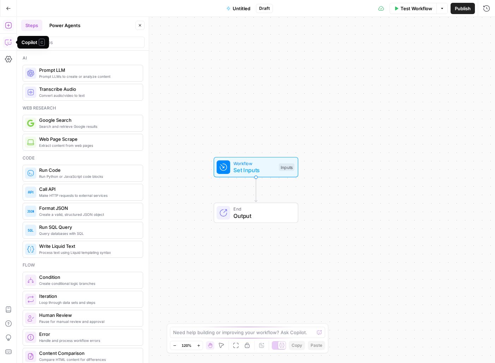
click at [7, 43] on icon "button" at bounding box center [8, 42] width 7 height 7
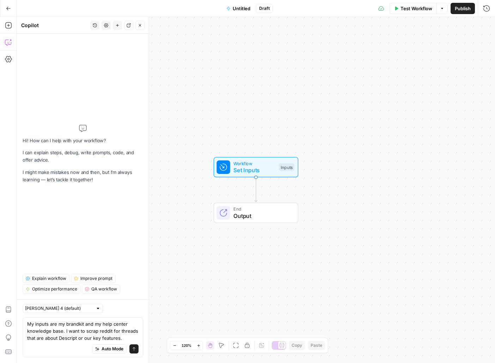
type textarea "My inputs are my brandkit and my help center knowledge base. I want to scrap re…"
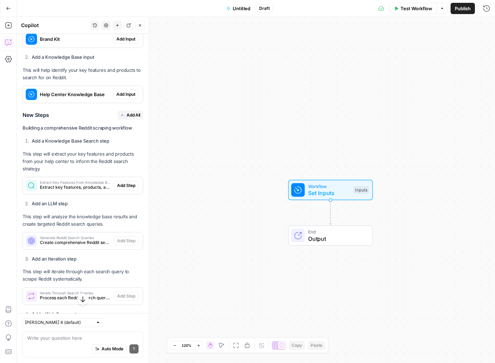
scroll to position [150, 0]
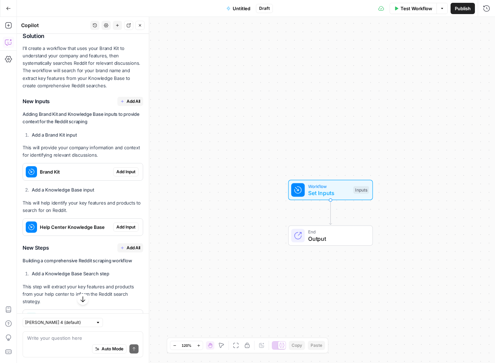
click at [130, 98] on span "Add All" at bounding box center [134, 101] width 14 height 6
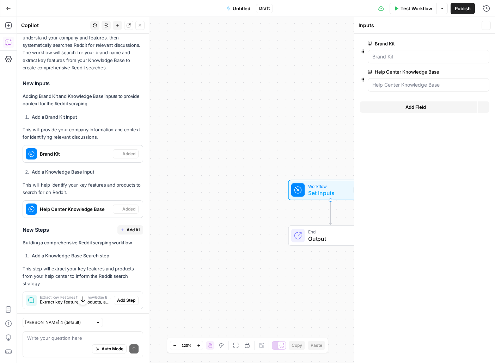
scroll to position [180, 0]
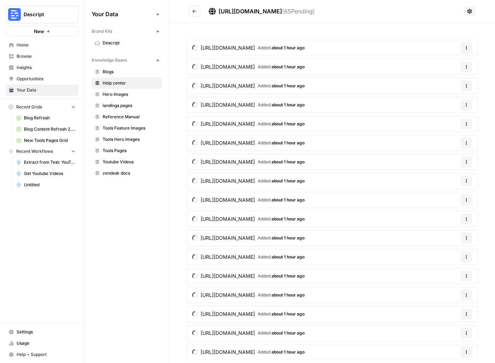
click at [29, 41] on link "Home" at bounding box center [42, 44] width 73 height 11
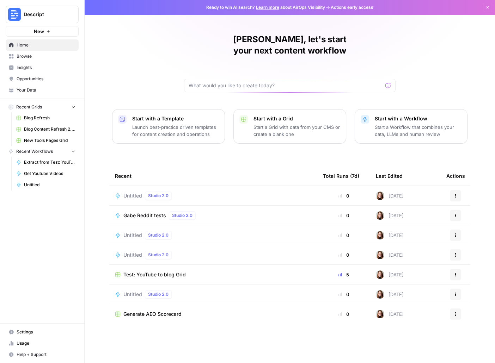
click at [141, 212] on span "Gabe Reddit tests" at bounding box center [144, 215] width 43 height 7
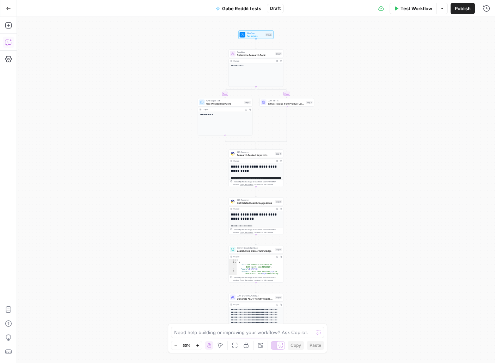
click at [8, 44] on icon "button" at bounding box center [8, 43] width 6 height 6
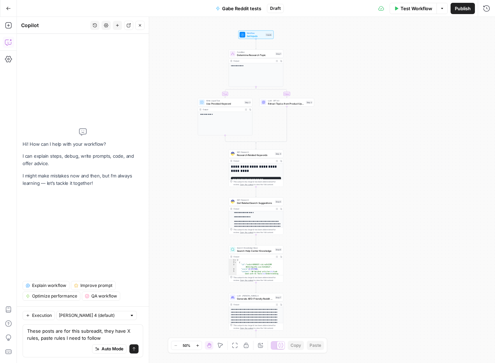
scroll to position [50, 0]
type textarea "These posts are for this subreadit, they have X rules, paste rules I need to fo…"
click at [415, 9] on span "Test Workflow" at bounding box center [416, 8] width 32 height 7
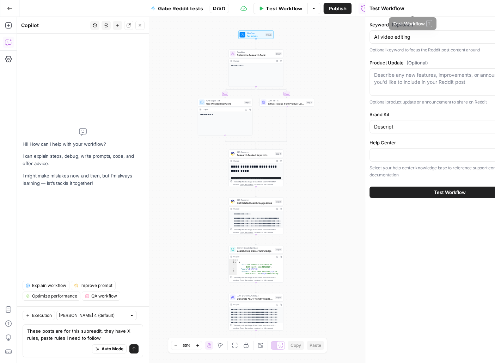
type input "Help center"
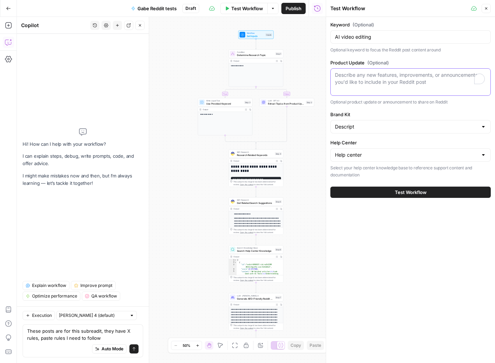
click at [379, 80] on textarea "Product Update (Optional)" at bounding box center [410, 79] width 151 height 14
